Goal: Task Accomplishment & Management: Use online tool/utility

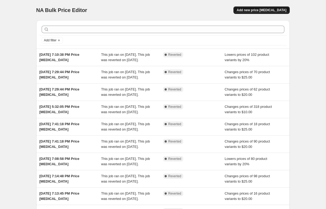
click at [249, 10] on span "Add new price [MEDICAL_DATA]" at bounding box center [261, 10] width 50 height 4
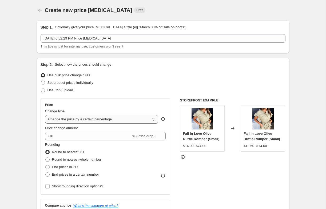
click at [52, 121] on select "Change the price to a certain amount Change the price by a certain amount Chang…" at bounding box center [101, 119] width 113 height 9
select select "to"
click at [45, 115] on select "Change the price to a certain amount Change the price by a certain amount Chang…" at bounding box center [101, 119] width 113 height 9
type input "80.00"
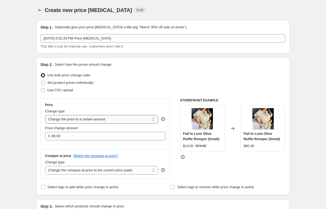
click at [68, 118] on select "Change the price to a certain amount Change the price by a certain amount Chang…" at bounding box center [101, 119] width 113 height 9
select select "percentage"
click at [45, 115] on select "Change the price to a certain amount Change the price by a certain amount Chang…" at bounding box center [101, 119] width 113 height 9
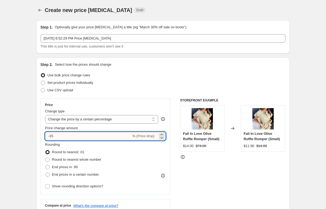
click at [63, 137] on input "-15" at bounding box center [88, 136] width 86 height 9
type input "-1"
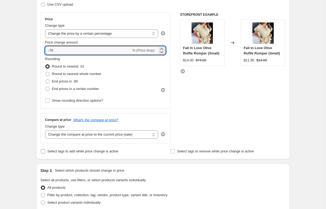
scroll to position [91, 0]
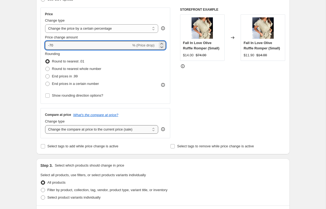
type input "-70"
click at [60, 130] on select "Change the compare at price to the current price (sale) Change the compare at p…" at bounding box center [101, 129] width 113 height 9
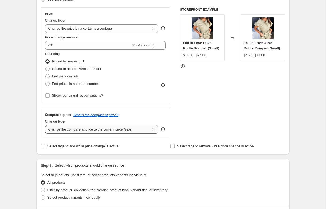
select select "no_change"
click at [45, 125] on select "Change the compare at price to the current price (sale) Change the compare at p…" at bounding box center [101, 129] width 113 height 9
click at [43, 192] on span at bounding box center [43, 189] width 5 height 5
click at [41, 188] on input "Filter by product, collection, tag, vendor, product type, variant title, or inv…" at bounding box center [41, 188] width 0 height 0
radio input "true"
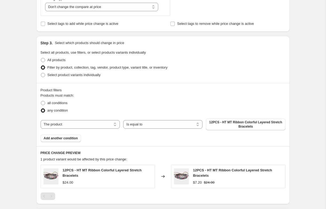
scroll to position [214, 0]
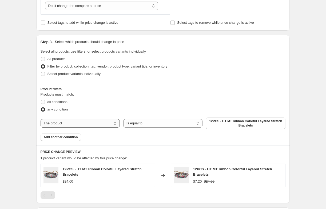
click at [56, 122] on select "The product The product's collection The product's tag The product's vendor The…" at bounding box center [80, 123] width 79 height 9
select select "collection"
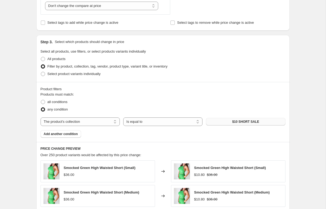
click at [226, 122] on button "$10 SHORT SALE" at bounding box center [245, 121] width 79 height 7
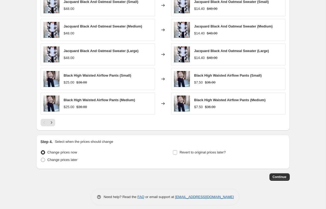
scroll to position [384, 0]
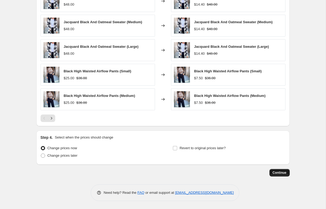
click at [278, 172] on span "Continue" at bounding box center [279, 172] width 14 height 4
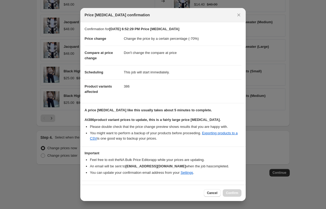
scroll to position [12, 0]
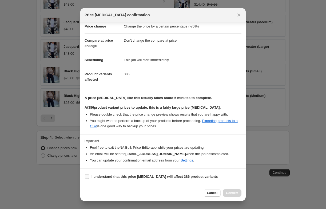
click at [89, 176] on input "I understand that this price [MEDICAL_DATA] will affect 386 product variants" at bounding box center [87, 176] width 4 height 4
checkbox input "true"
click at [232, 191] on span "Confirm" at bounding box center [232, 193] width 12 height 4
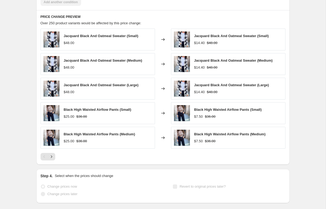
scroll to position [398, 0]
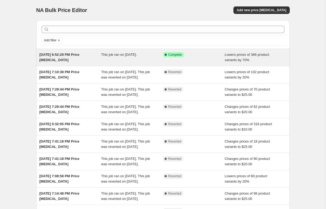
click at [122, 58] on div "This job ran on October 6, 2025." at bounding box center [132, 57] width 62 height 11
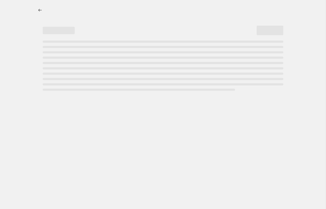
select select "percentage"
select select "no_change"
select select "collection"
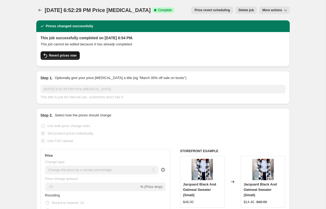
click at [70, 55] on span "Revert prices now" at bounding box center [62, 55] width 27 height 4
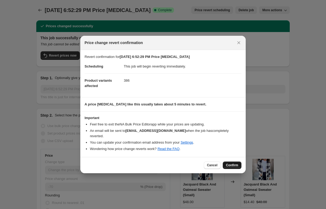
click at [236, 163] on span "Confirm" at bounding box center [232, 165] width 12 height 4
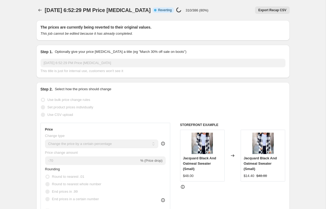
select select "percentage"
select select "no_change"
select select "collection"
